Goal: Check status: Check status

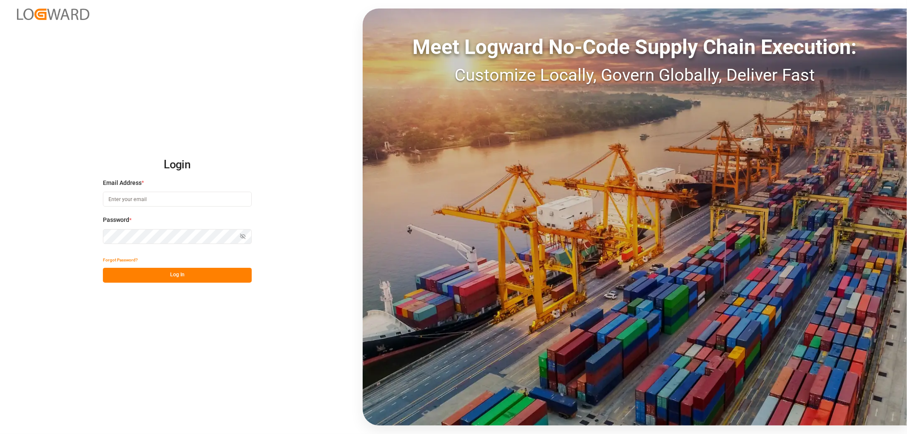
type input "[EMAIL_ADDRESS][DOMAIN_NAME]"
click at [187, 275] on button "Log In" at bounding box center [177, 275] width 149 height 15
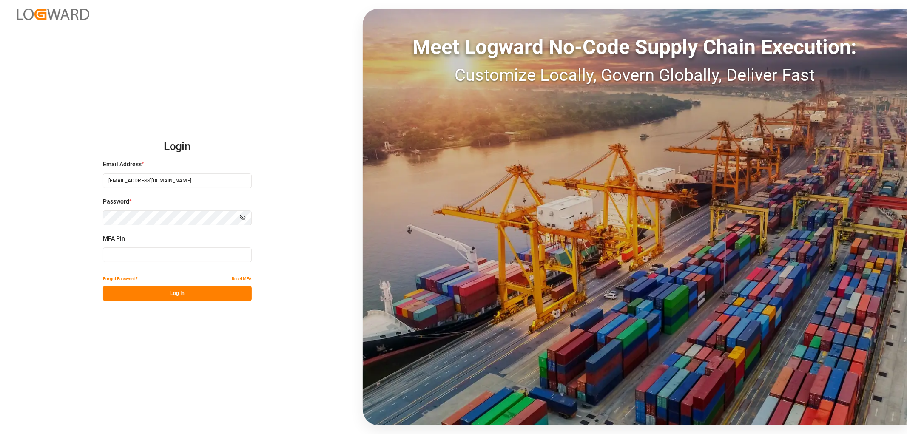
click at [142, 253] on input at bounding box center [177, 254] width 149 height 15
type input "591365"
click at [164, 297] on button "Log In" at bounding box center [177, 293] width 149 height 15
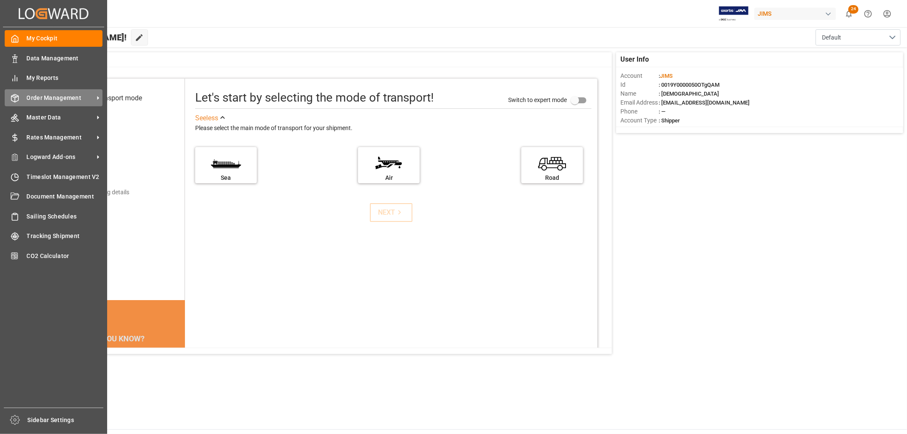
click at [48, 98] on span "Order Management" at bounding box center [60, 97] width 67 height 9
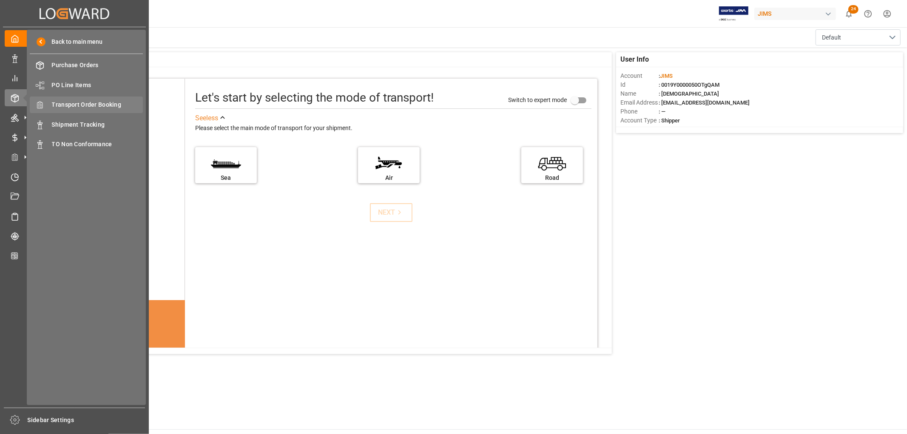
click at [79, 103] on span "Transport Order Booking" at bounding box center [97, 104] width 91 height 9
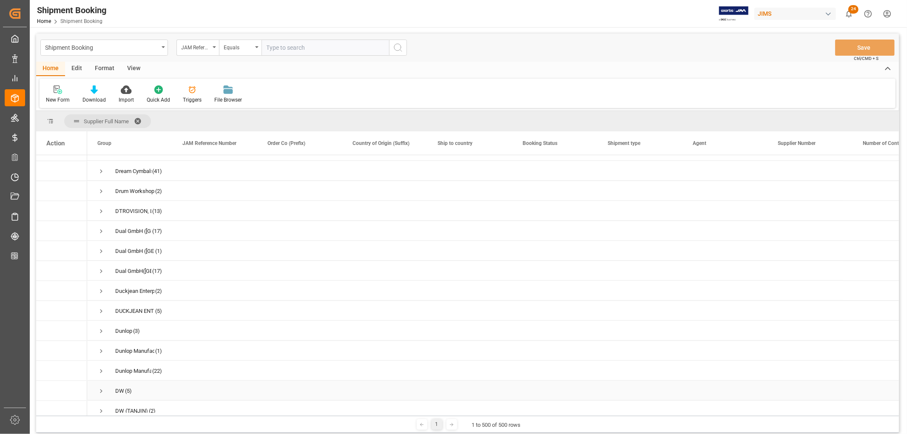
scroll to position [3825, 0]
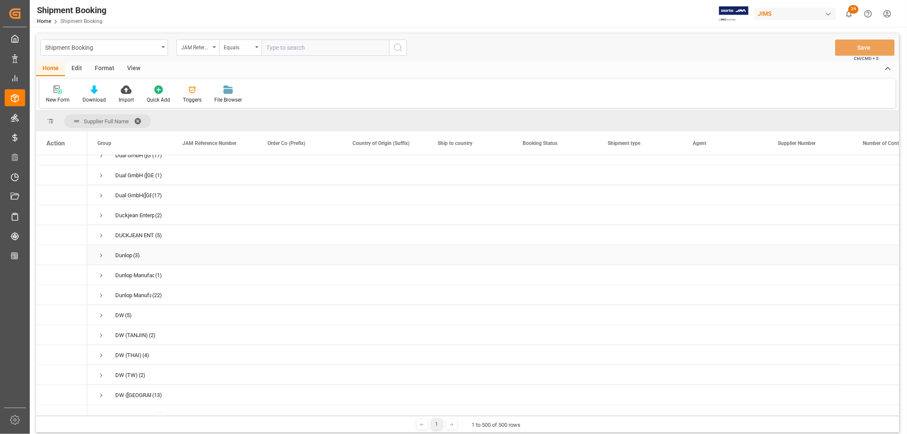
click at [101, 255] on span "Press SPACE to select this row." at bounding box center [101, 256] width 8 height 8
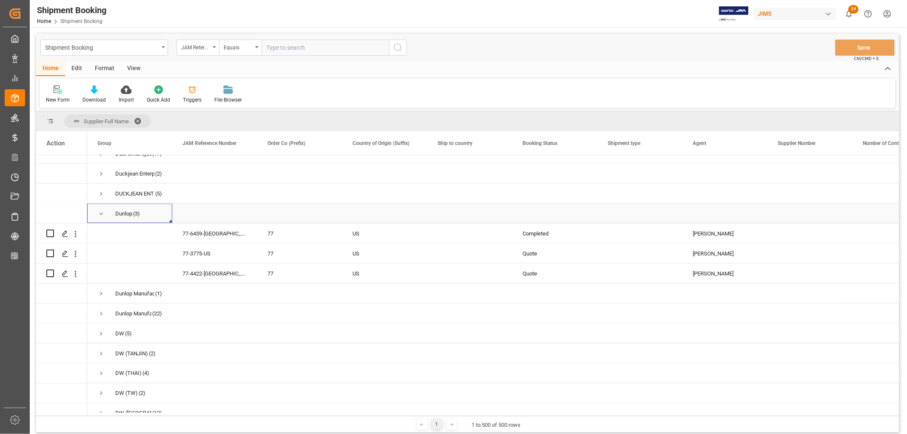
scroll to position [3872, 0]
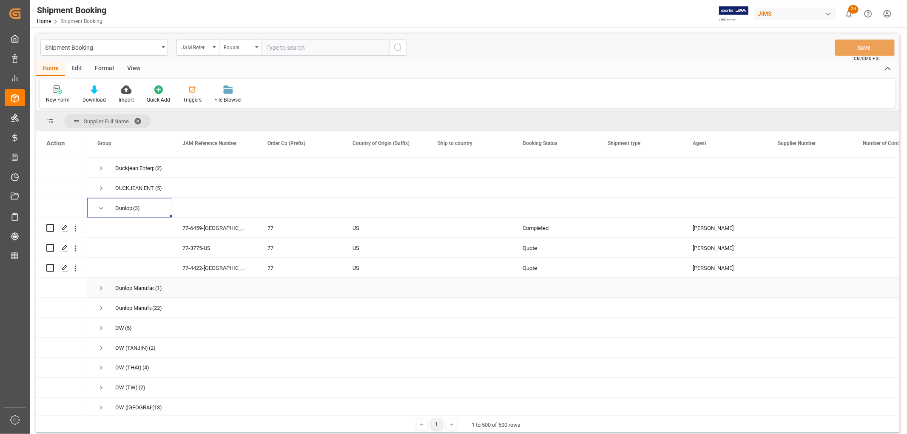
click at [101, 289] on span "Press SPACE to select this row." at bounding box center [101, 288] width 8 height 8
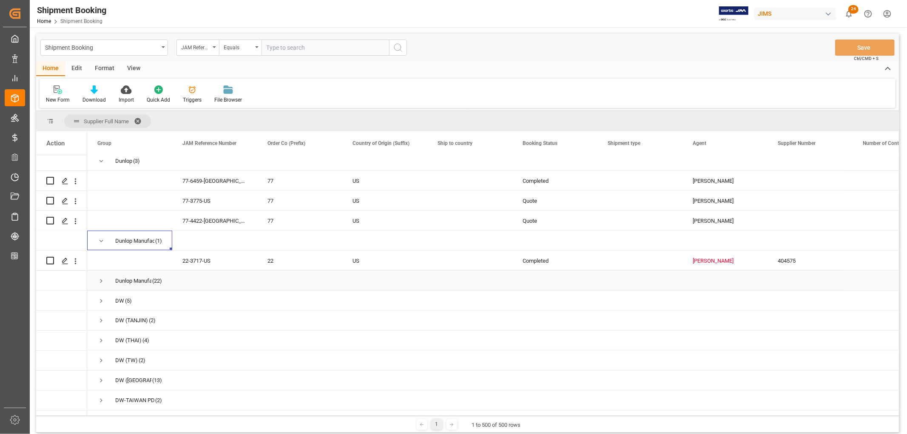
scroll to position [3966, 0]
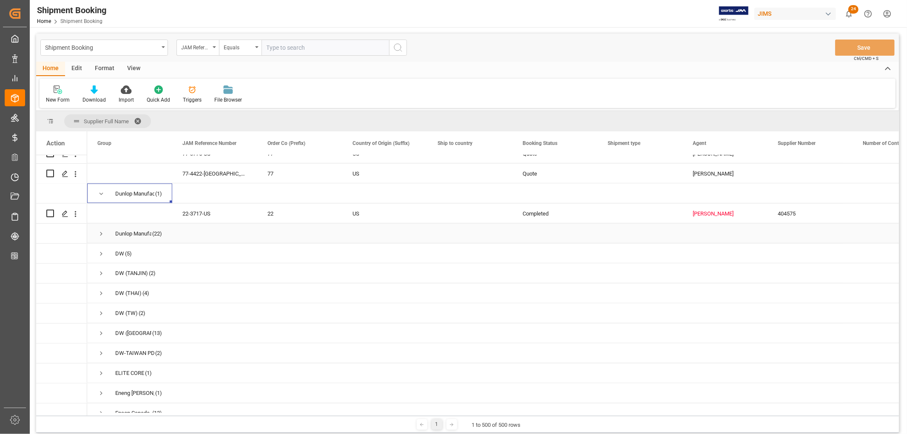
click at [102, 235] on span "Press SPACE to select this row." at bounding box center [101, 234] width 8 height 8
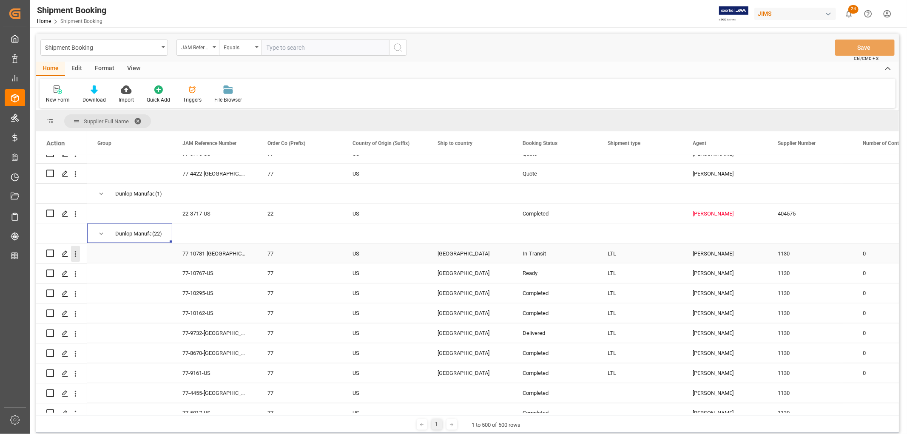
click at [74, 254] on icon "open menu" at bounding box center [75, 253] width 9 height 9
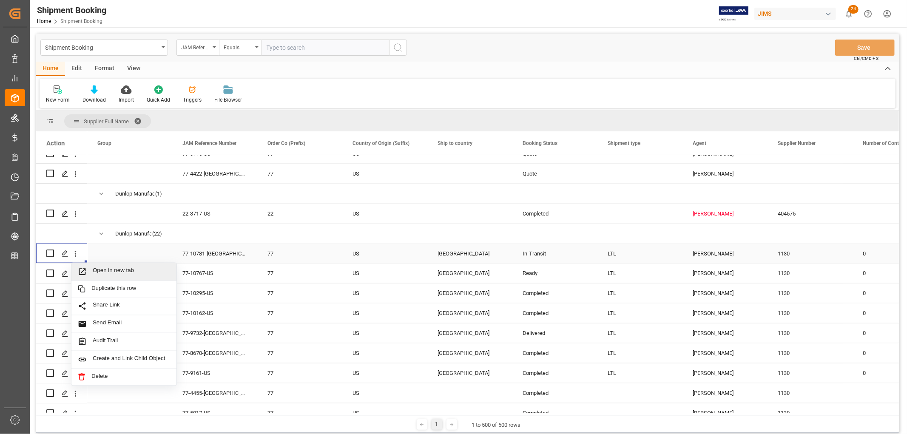
click at [102, 269] on span "Open in new tab" at bounding box center [131, 271] width 77 height 9
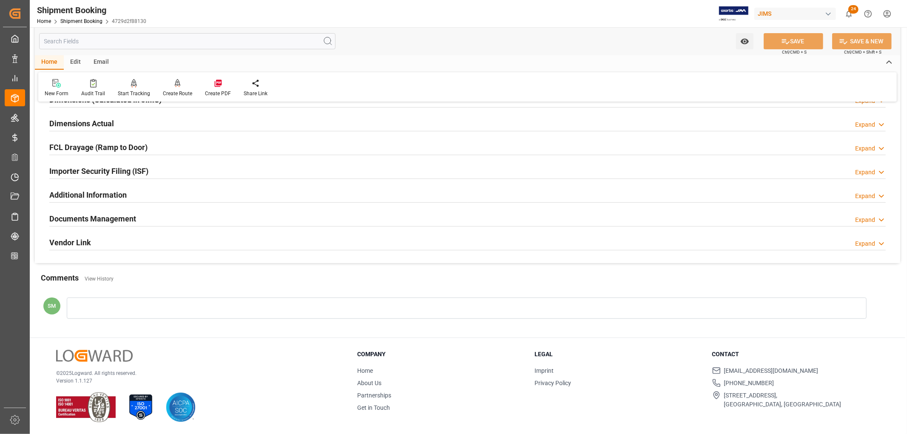
scroll to position [205, 0]
click at [109, 218] on h2 "Documents Management" at bounding box center [92, 218] width 87 height 11
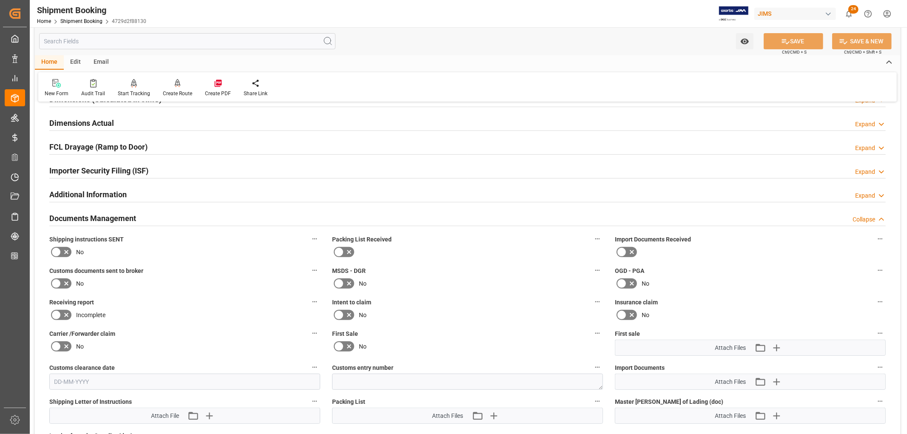
scroll to position [394, 0]
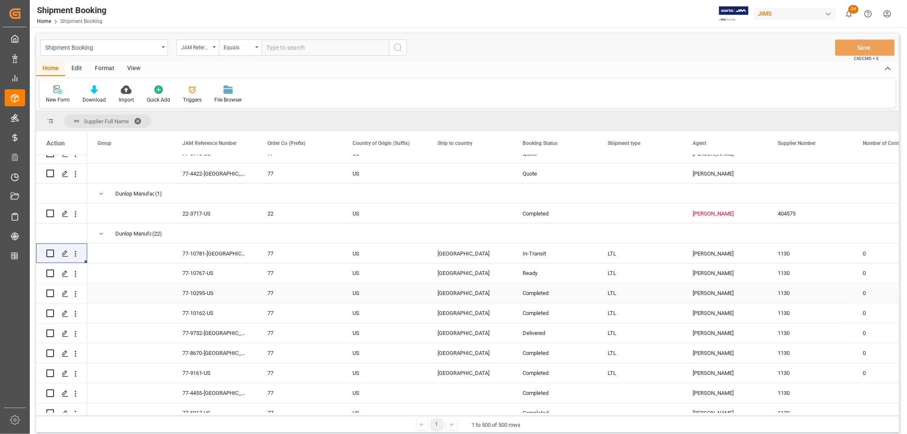
scroll to position [4014, 0]
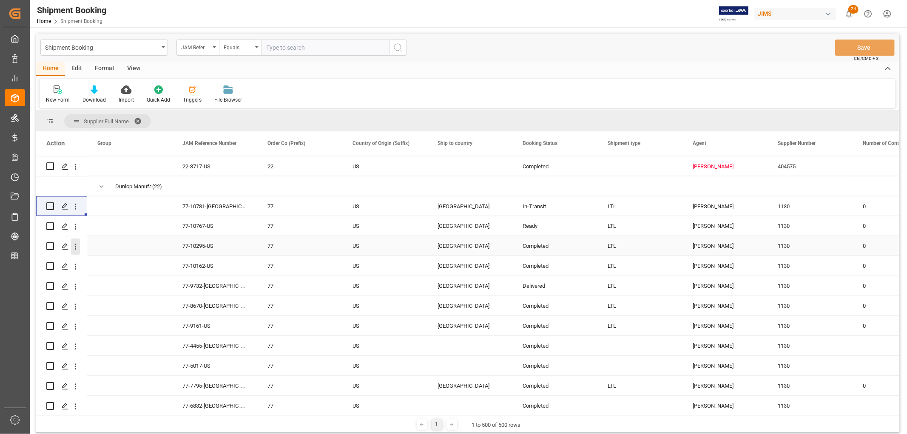
click at [77, 247] on icon "open menu" at bounding box center [75, 246] width 9 height 9
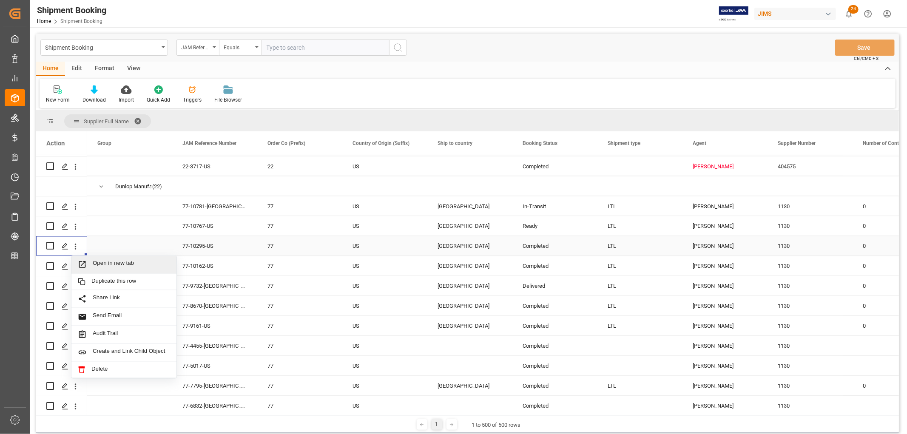
click at [110, 262] on span "Open in new tab" at bounding box center [131, 264] width 77 height 9
click at [76, 266] on icon "open menu" at bounding box center [75, 266] width 9 height 9
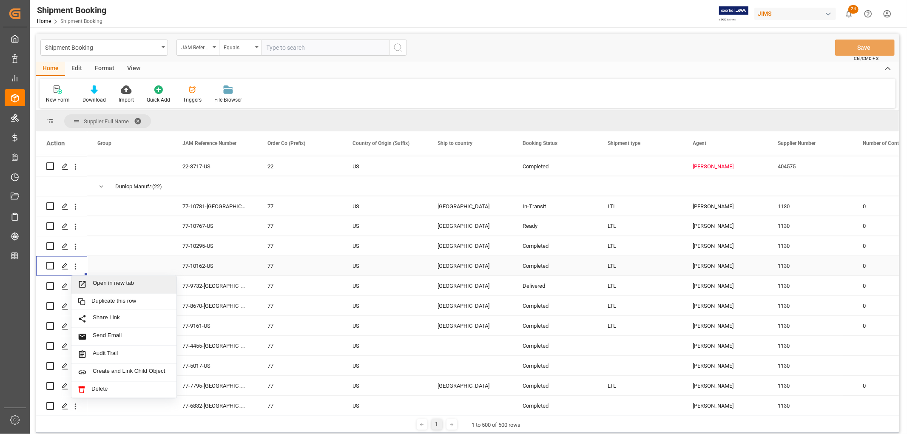
click at [106, 286] on span "Open in new tab" at bounding box center [131, 284] width 77 height 9
click at [292, 53] on input "text" at bounding box center [324, 48] width 127 height 16
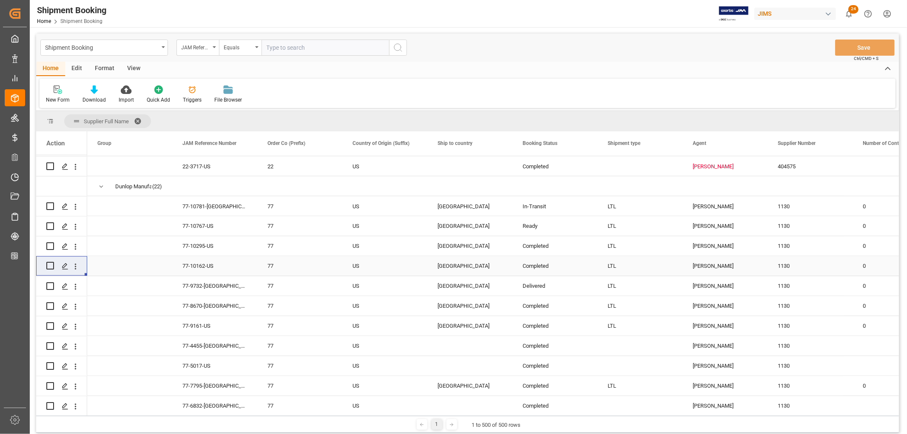
paste input "22-9747-DE"
type input "22-9747-DE"
click at [398, 47] on icon "search button" at bounding box center [398, 47] width 10 height 10
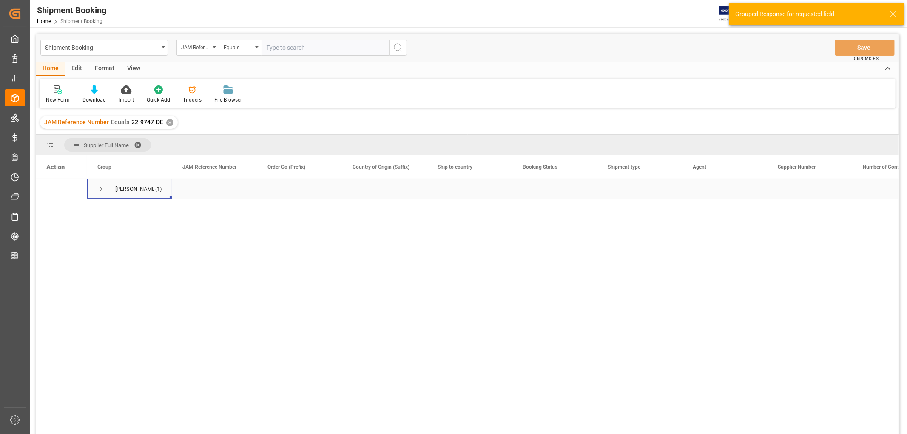
click at [100, 189] on span "Press SPACE to select this row." at bounding box center [101, 189] width 8 height 8
click at [540, 210] on div "Ready" at bounding box center [554, 209] width 65 height 20
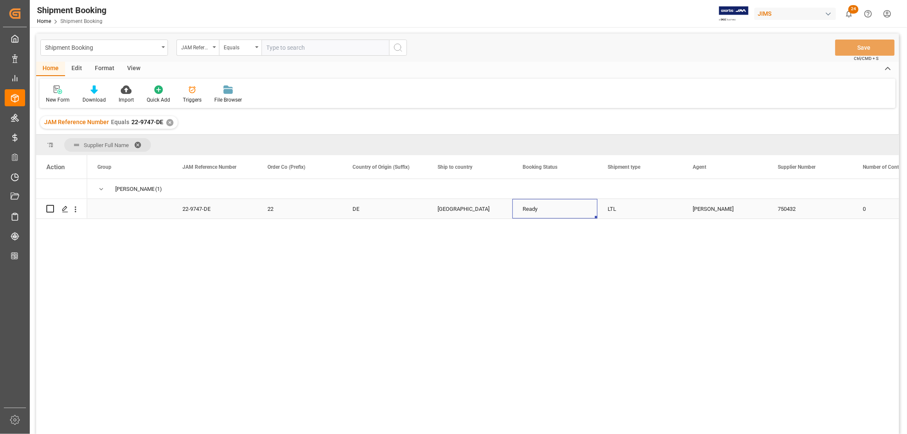
click at [727, 210] on div "Kevin Schofield" at bounding box center [724, 209] width 65 height 20
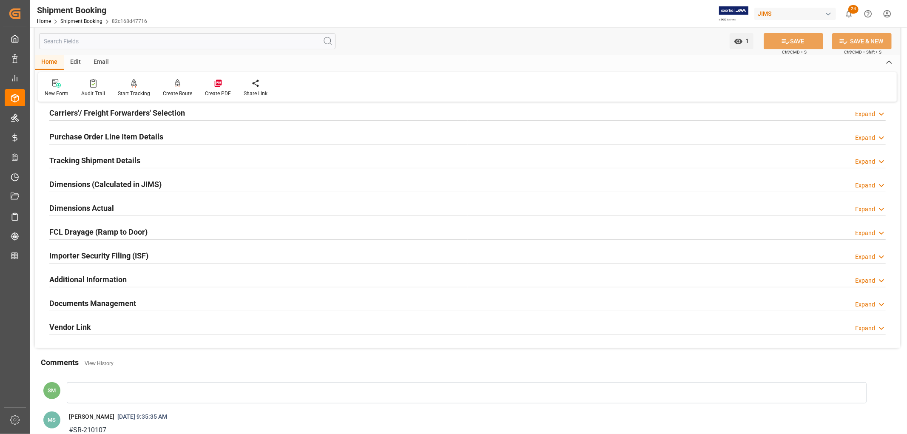
scroll to position [189, 0]
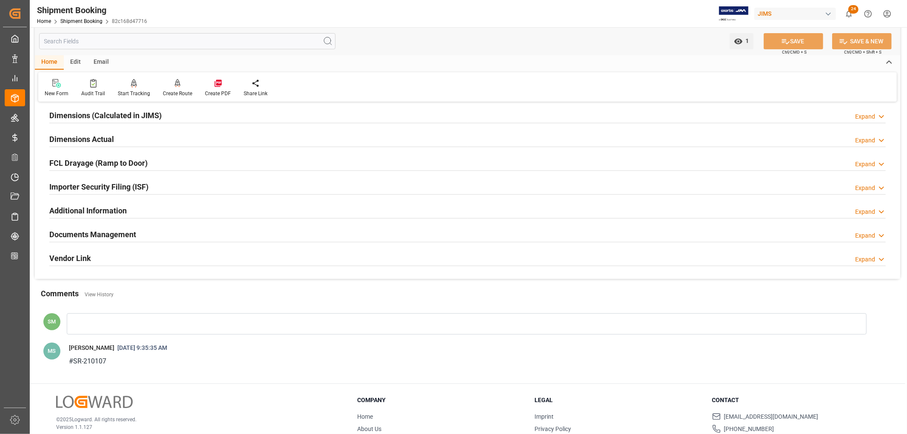
click at [119, 234] on h2 "Documents Management" at bounding box center [92, 234] width 87 height 11
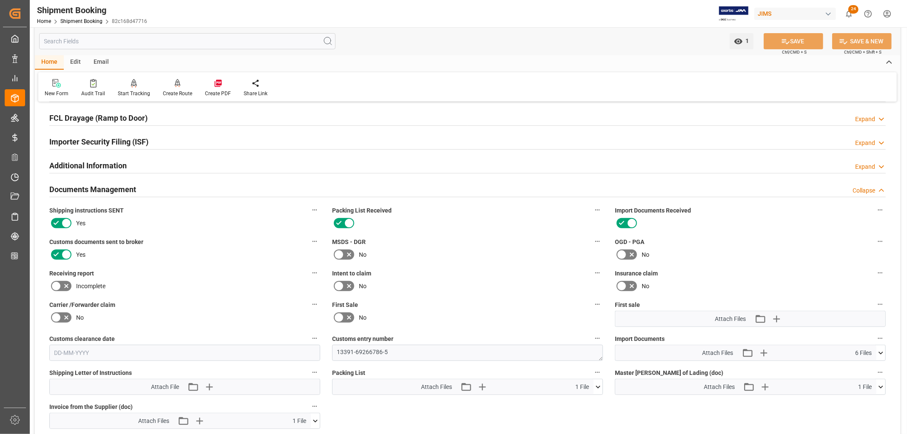
scroll to position [283, 0]
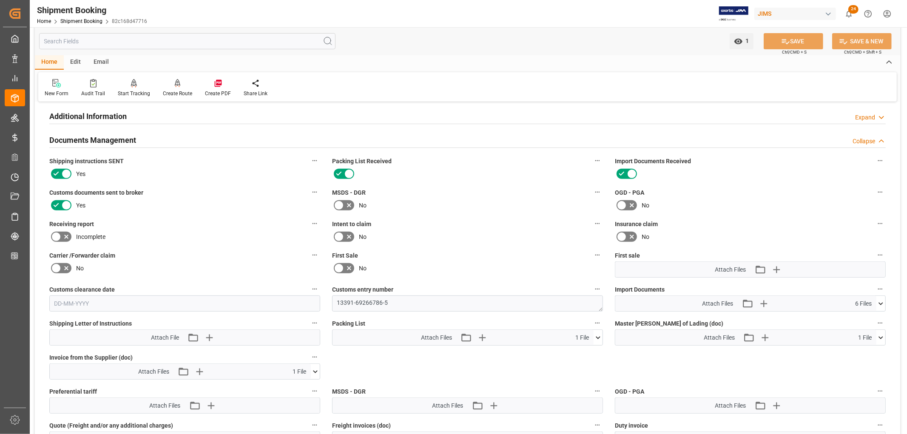
click at [595, 334] on icon at bounding box center [597, 337] width 9 height 9
click at [593, 351] on icon at bounding box center [593, 353] width 9 height 9
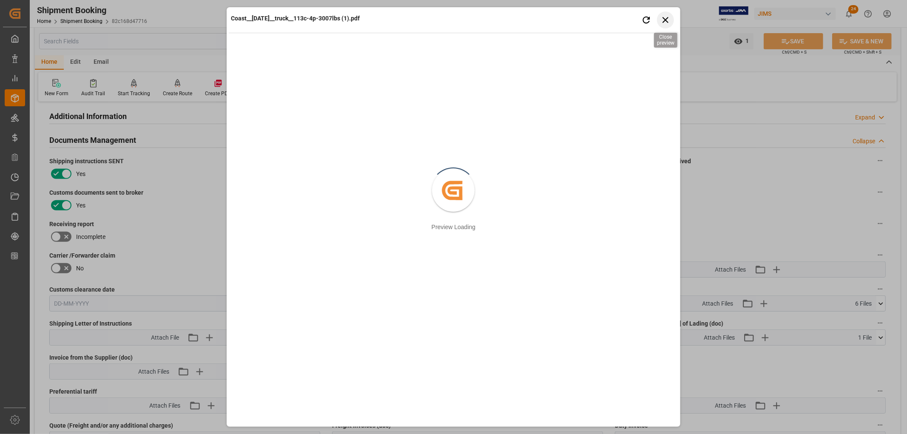
click at [666, 23] on icon "button" at bounding box center [665, 19] width 11 height 11
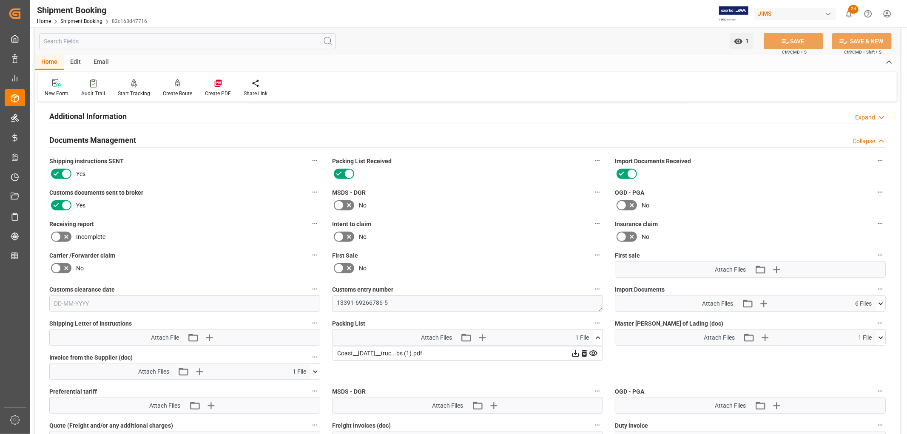
click at [591, 351] on icon at bounding box center [593, 353] width 9 height 9
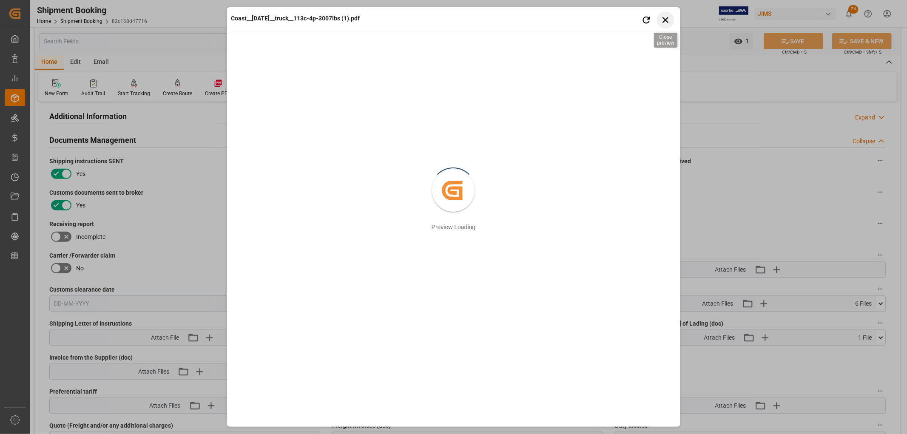
click at [664, 20] on icon "button" at bounding box center [665, 20] width 6 height 6
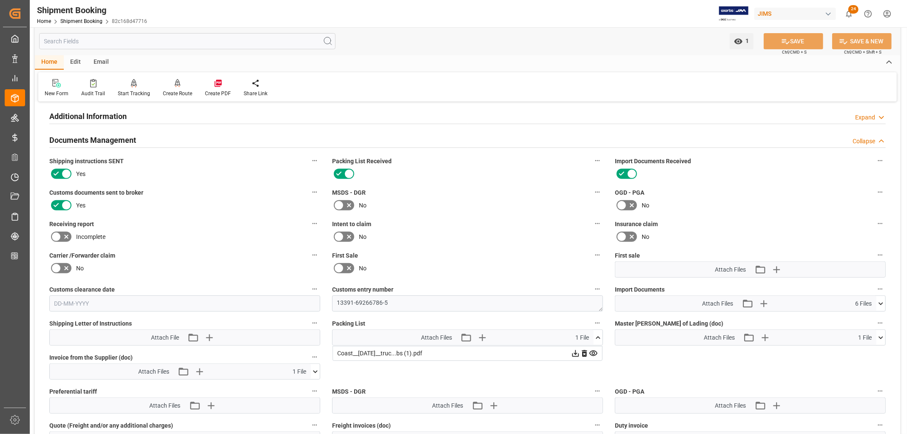
click at [597, 336] on icon at bounding box center [597, 337] width 5 height 3
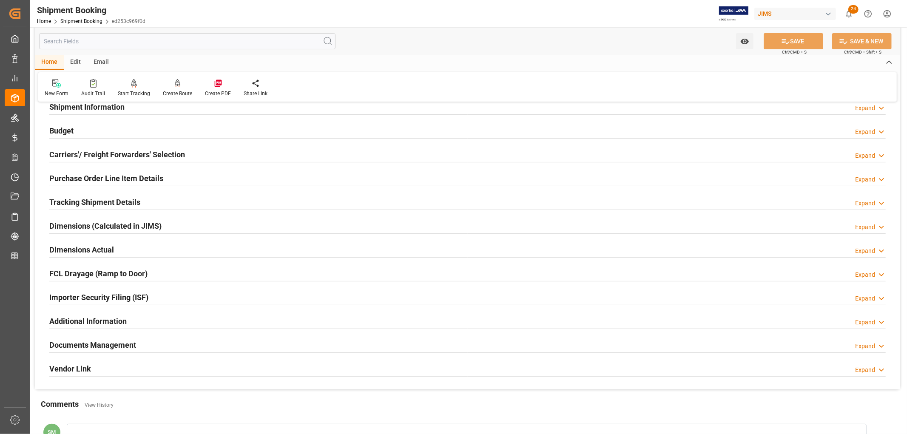
scroll to position [142, 0]
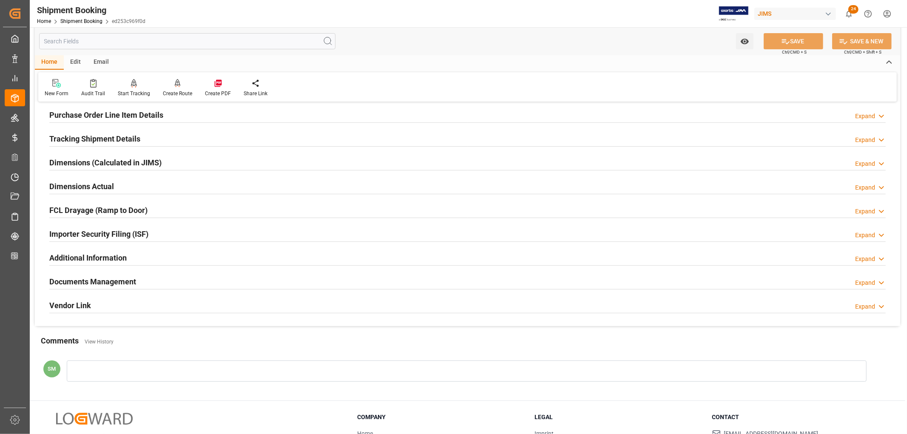
click at [109, 284] on h2 "Documents Management" at bounding box center [92, 281] width 87 height 11
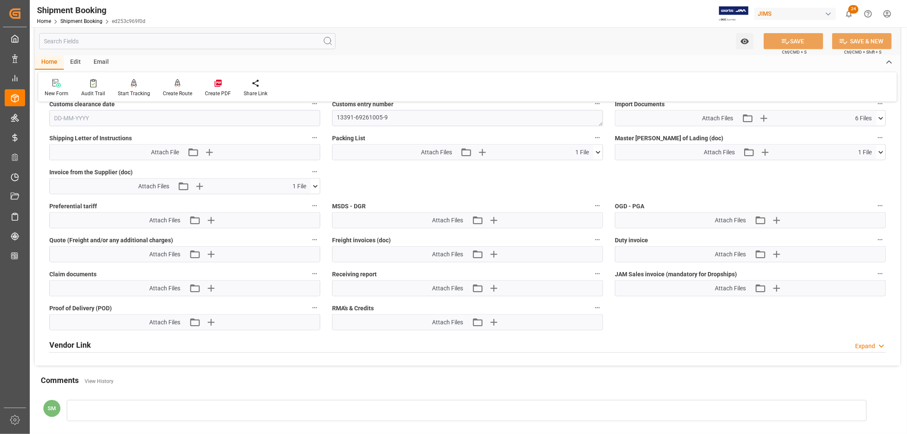
scroll to position [472, 0]
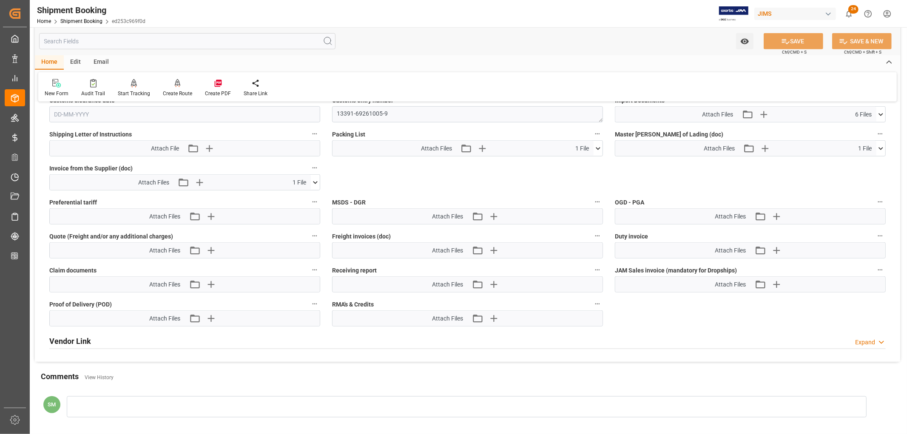
click at [597, 146] on icon at bounding box center [597, 148] width 9 height 9
click at [592, 163] on icon at bounding box center [593, 164] width 9 height 9
